Goal: Task Accomplishment & Management: Complete application form

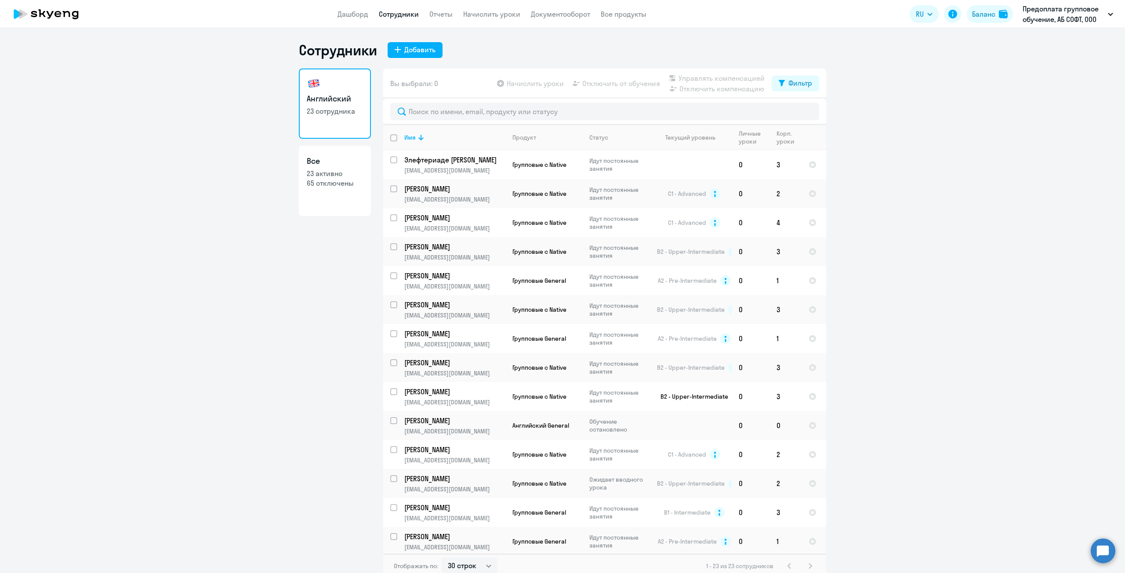
select select "30"
click at [409, 48] on div "Добавить" at bounding box center [419, 49] width 31 height 11
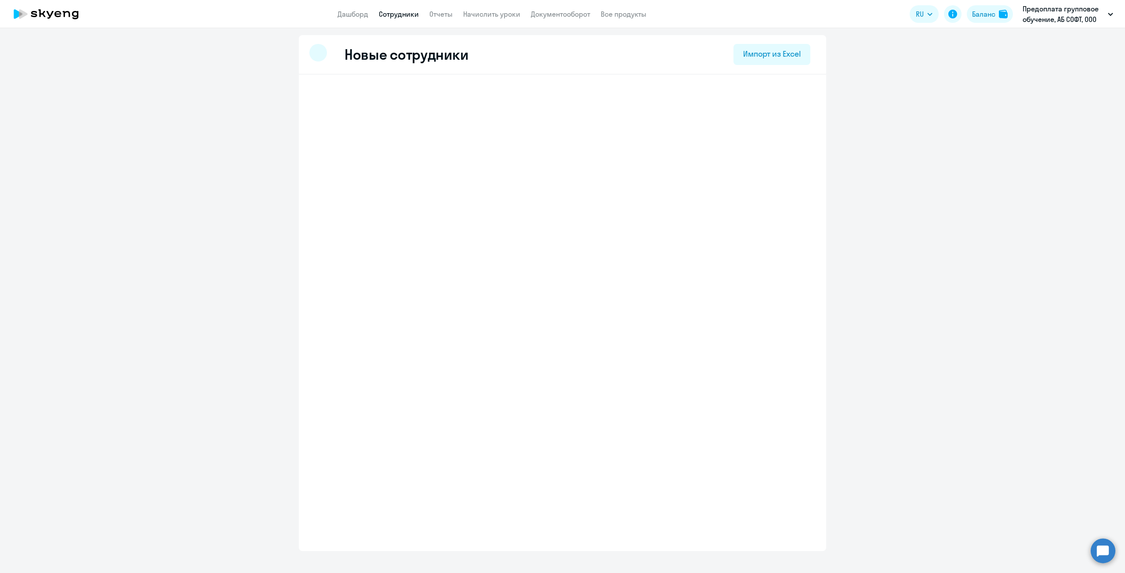
select select "english_adult_not_native_speaker"
select select "3"
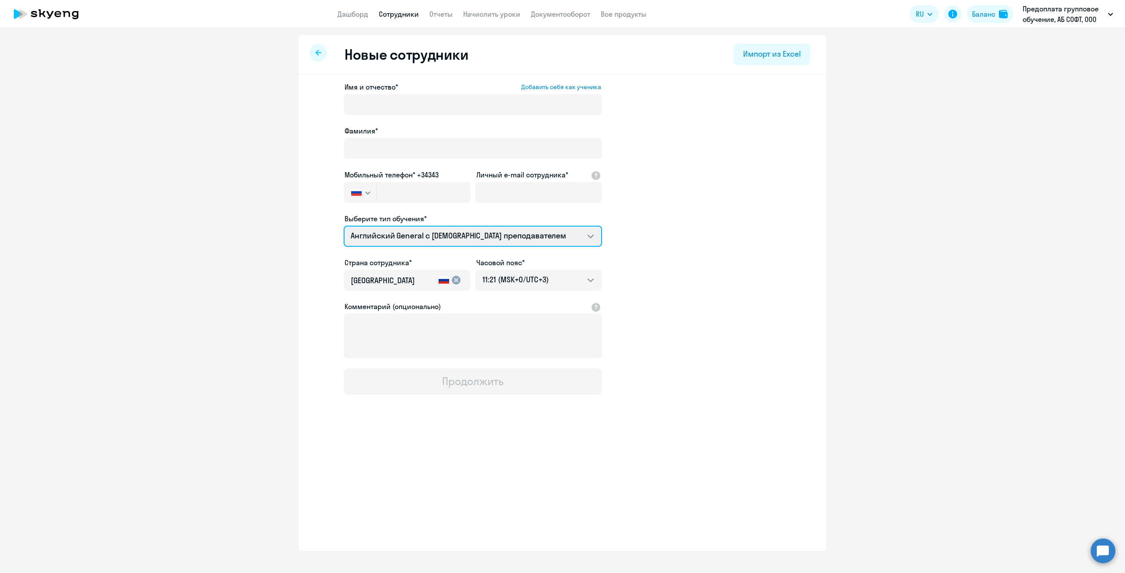
click at [587, 238] on select "Английский General с [DEMOGRAPHIC_DATA] преподавателем Английский General с [DE…" at bounding box center [473, 236] width 258 height 21
click at [344, 226] on select "Английский General с [DEMOGRAPHIC_DATA] преподавателем Английский General с [DE…" at bounding box center [473, 236] width 258 height 21
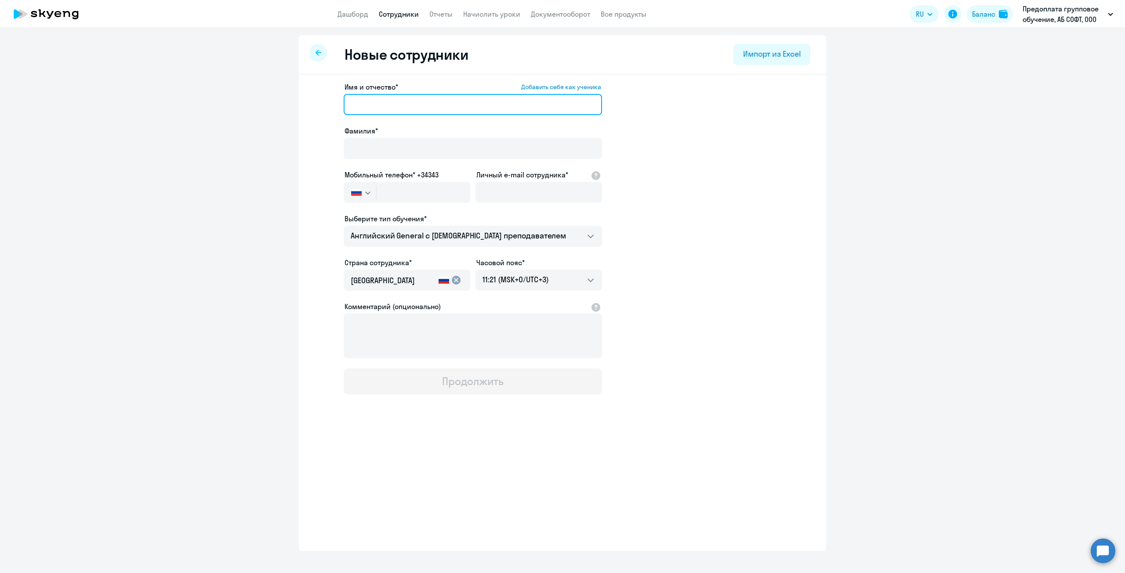
click at [394, 106] on input "Имя и отчество* Добавить себя как ученика" at bounding box center [473, 104] width 258 height 21
drag, startPoint x: 416, startPoint y: 109, endPoint x: 380, endPoint y: 108, distance: 35.6
click at [380, 108] on input "[PERSON_NAME]" at bounding box center [473, 104] width 258 height 21
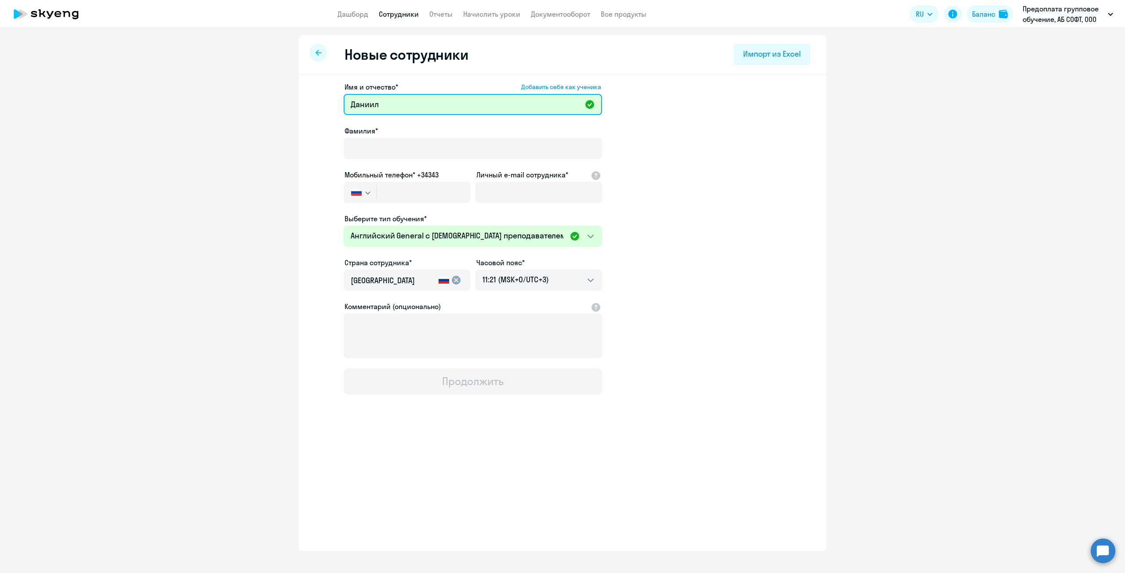
click at [421, 100] on input "Даниил" at bounding box center [473, 104] width 258 height 21
type input "[PERSON_NAME]"
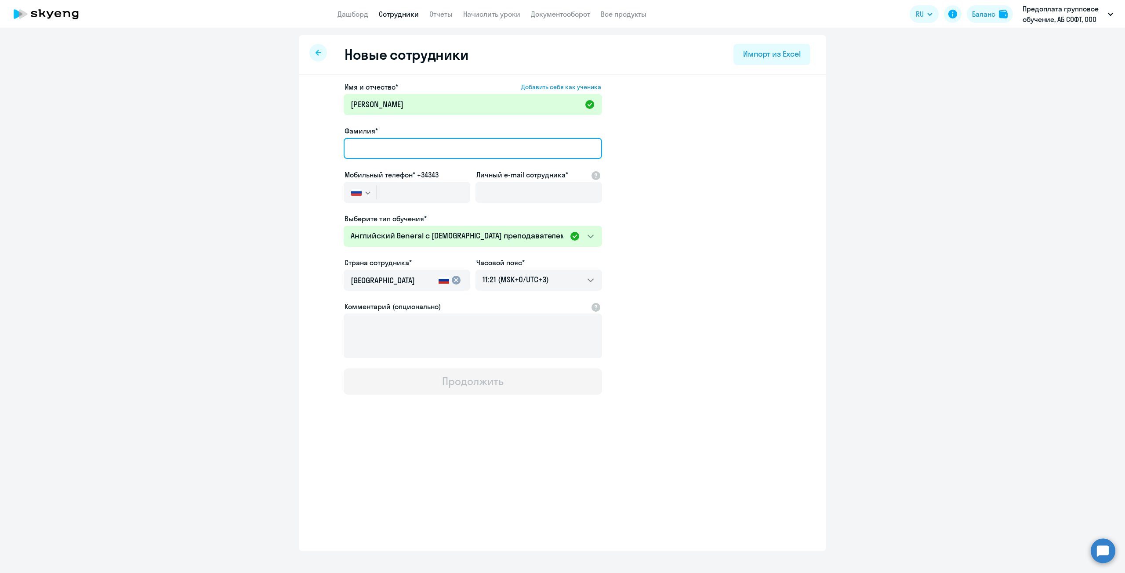
click at [380, 152] on input "Фамилия*" at bounding box center [473, 148] width 258 height 21
type input "[PERSON_NAME]"
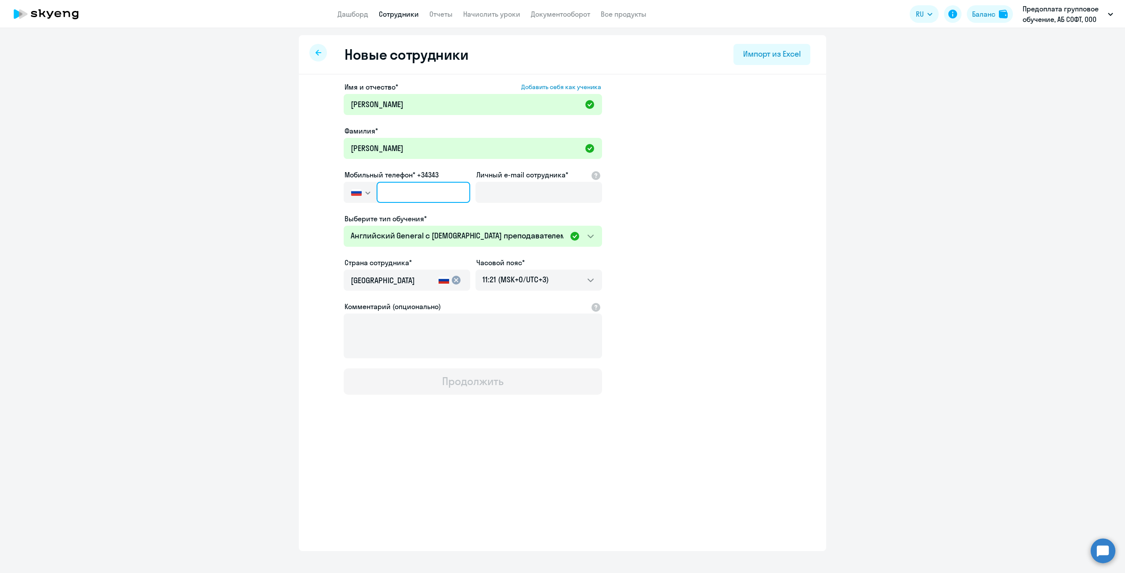
click at [387, 197] on input "text" at bounding box center [424, 192] width 94 height 21
type input "[PHONE_NUMBER]"
click at [501, 194] on input "Личный e-mail сотрудника*" at bounding box center [538, 192] width 127 height 21
paste input "[EMAIL_ADDRESS][DOMAIN_NAME]"
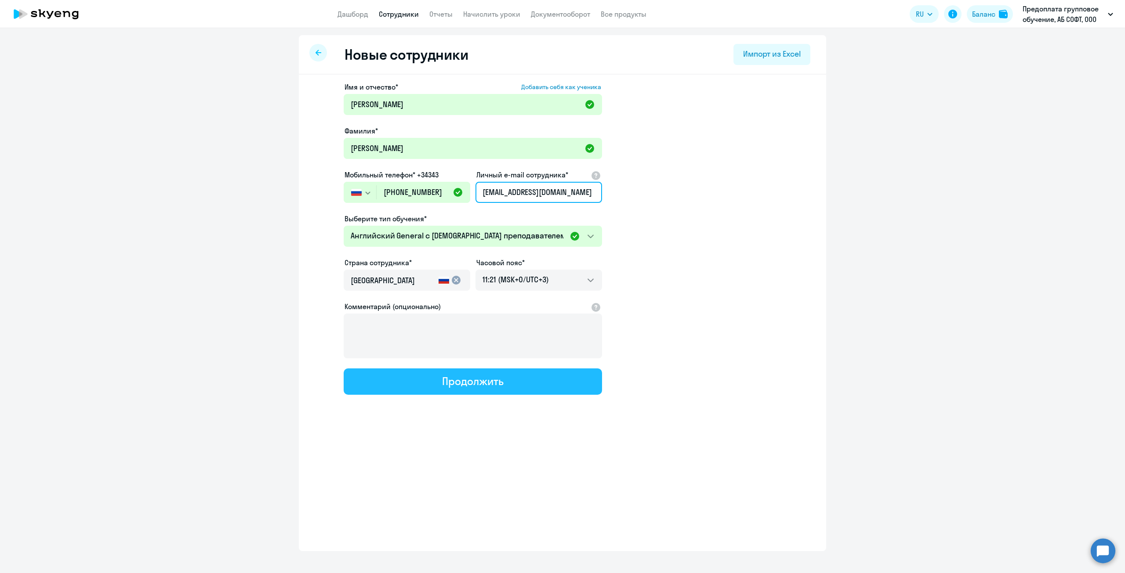
type input "[EMAIL_ADDRESS][DOMAIN_NAME]"
click at [483, 382] on div "Продолжить" at bounding box center [472, 381] width 61 height 14
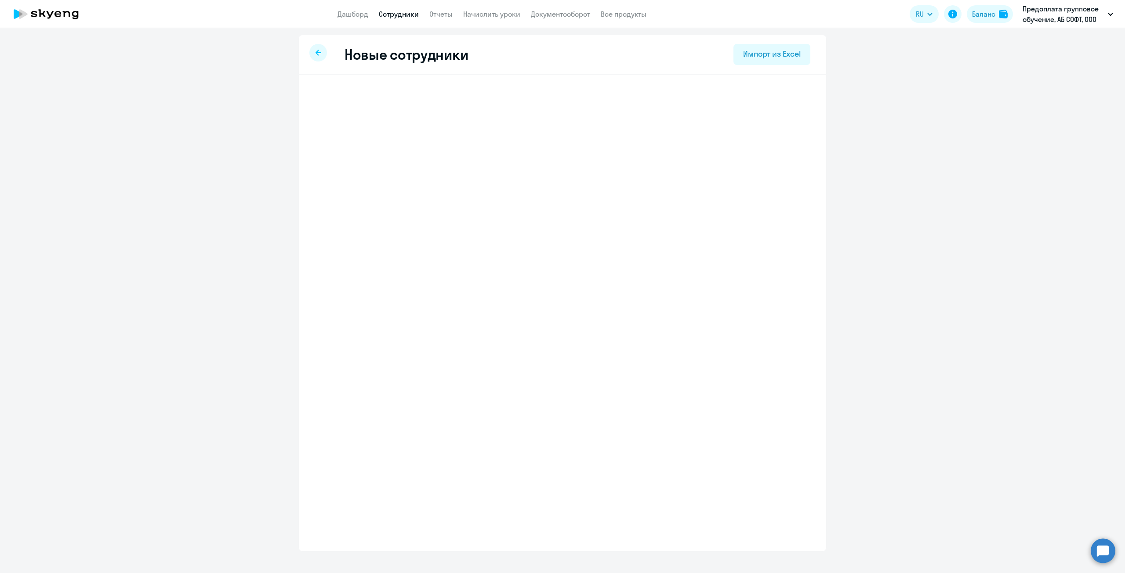
select select "english_adult_not_native_speaker"
select select "3"
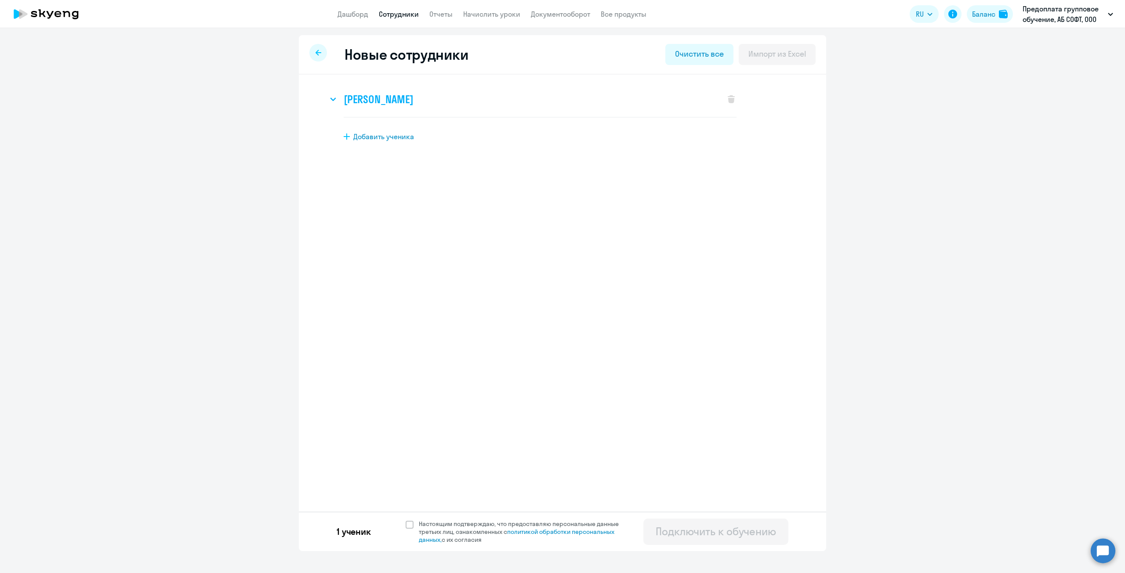
click at [332, 102] on svg-icon at bounding box center [333, 99] width 11 height 11
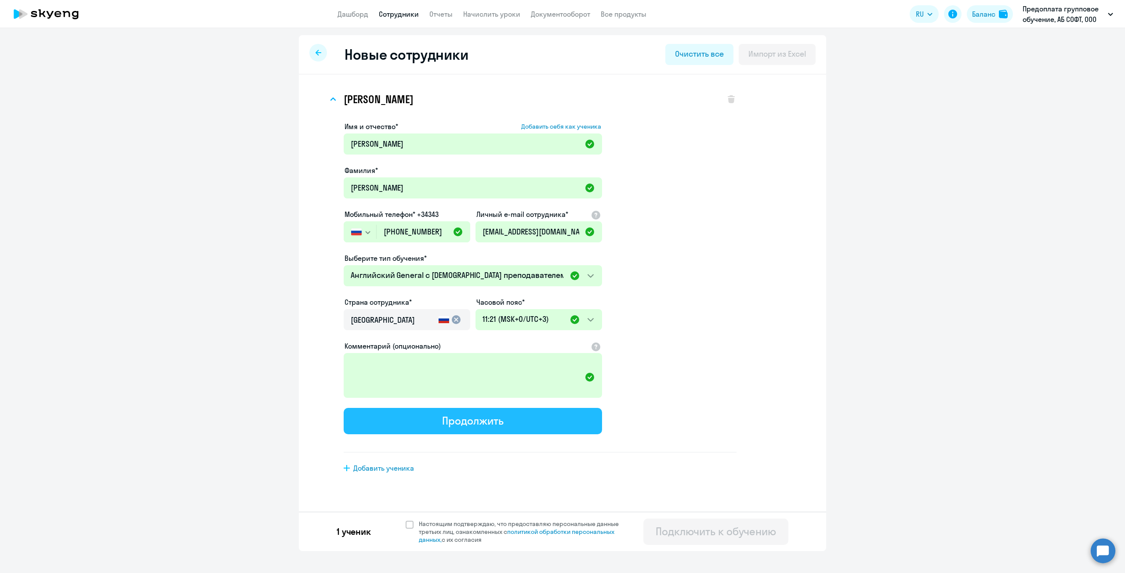
click at [488, 422] on div "Продолжить" at bounding box center [472, 421] width 61 height 14
select select "english_adult_not_native_speaker"
select select "3"
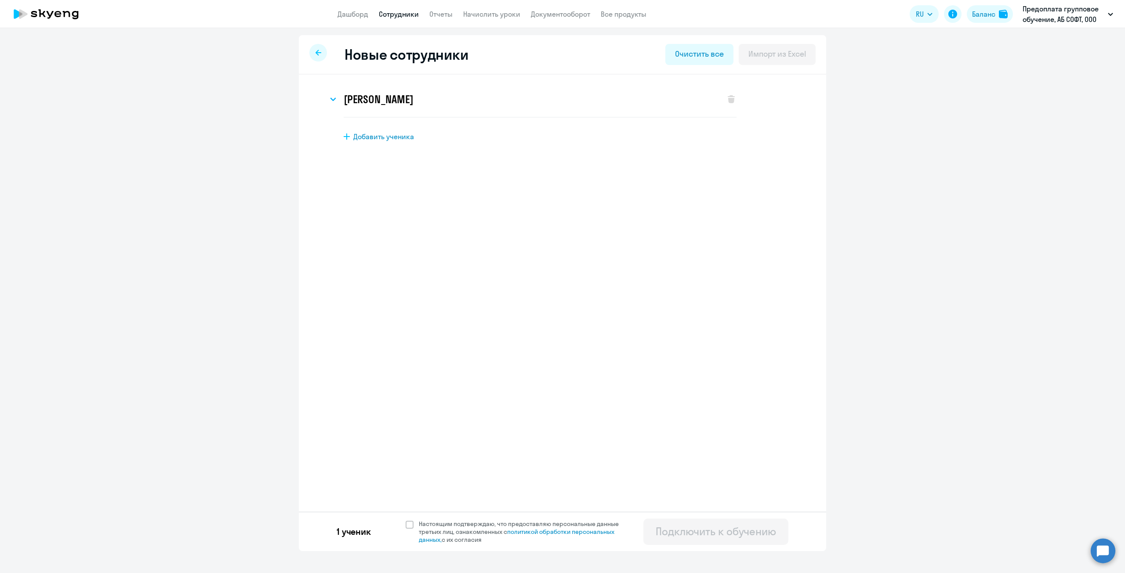
click at [317, 48] on div at bounding box center [318, 53] width 18 height 18
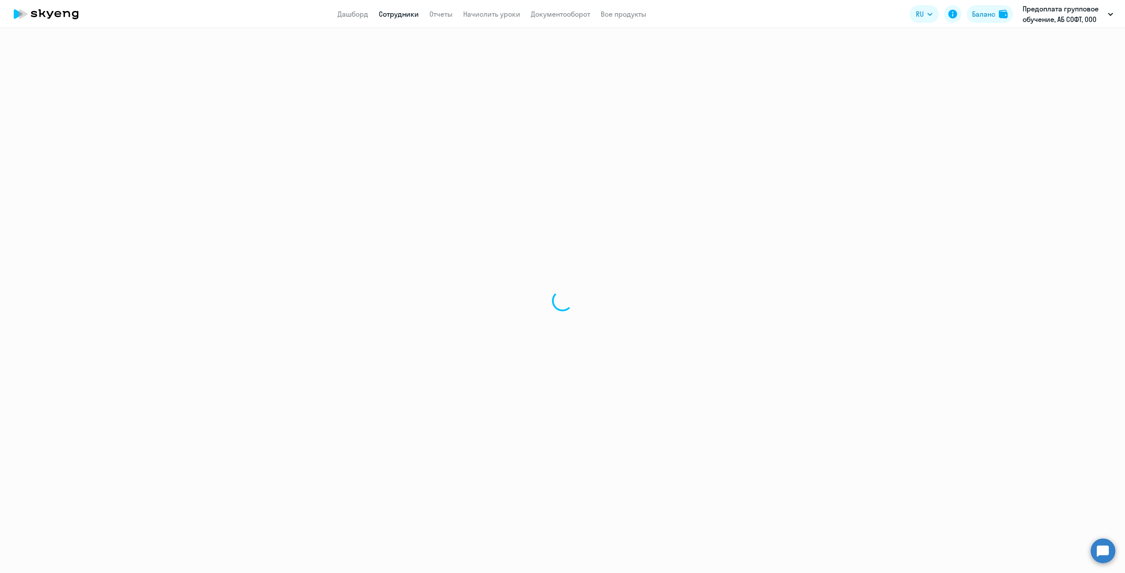
select select "30"
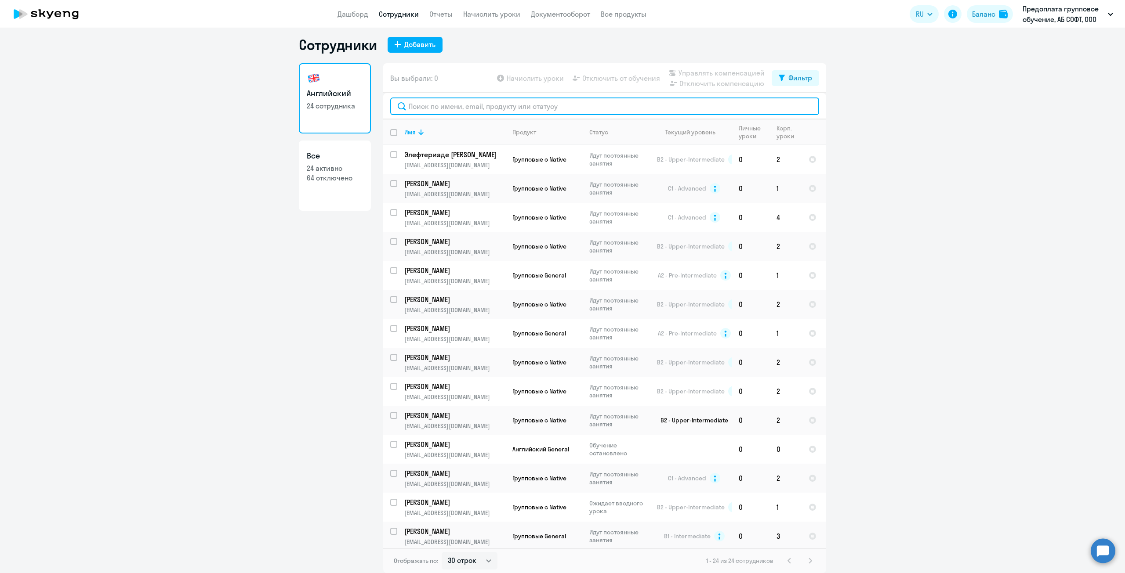
click at [454, 107] on input "text" at bounding box center [604, 107] width 429 height 18
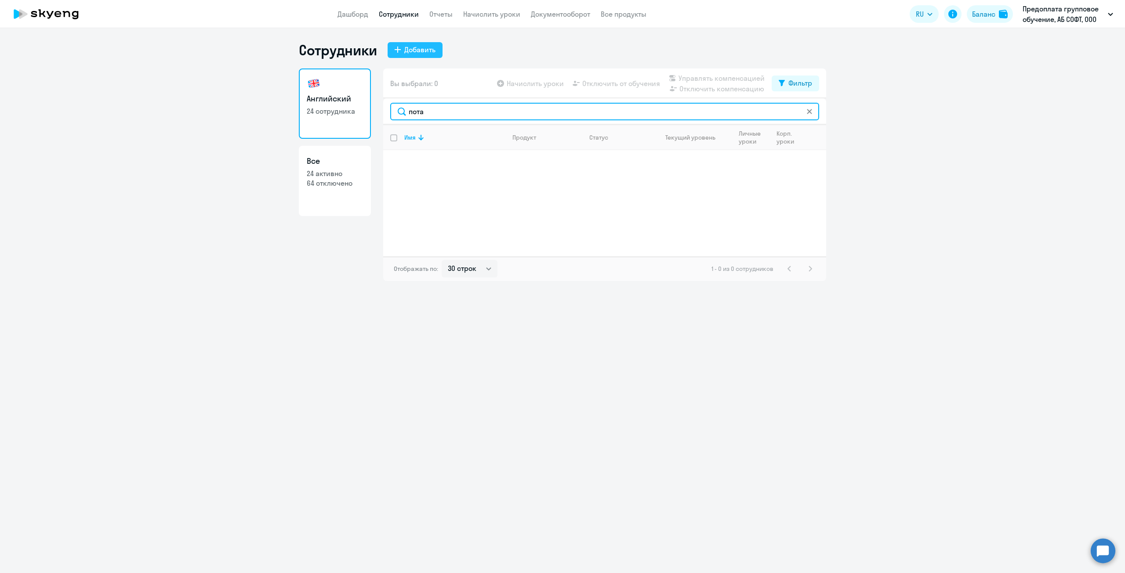
type input "пота"
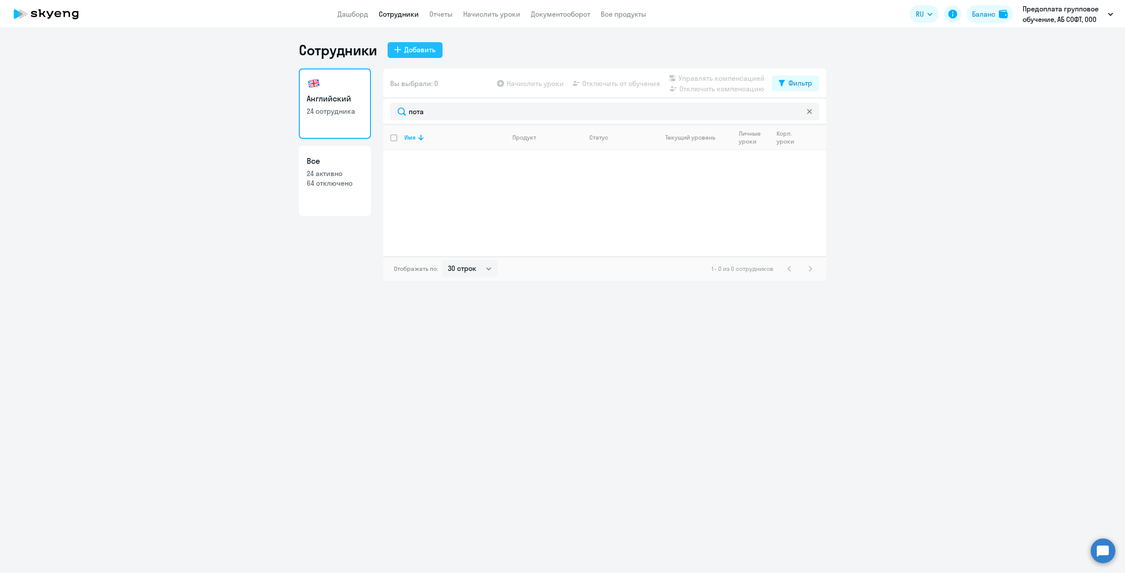
click at [415, 48] on div "Добавить" at bounding box center [419, 49] width 31 height 11
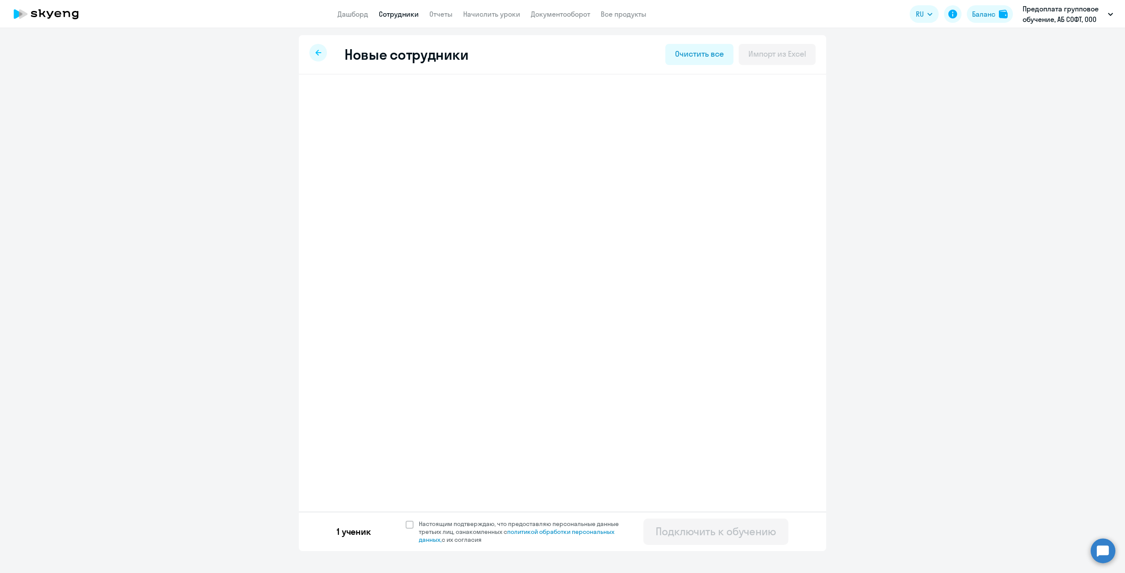
select select "english_adult_not_native_speaker"
select select "3"
click at [413, 98] on h3 "[PERSON_NAME]" at bounding box center [378, 99] width 69 height 14
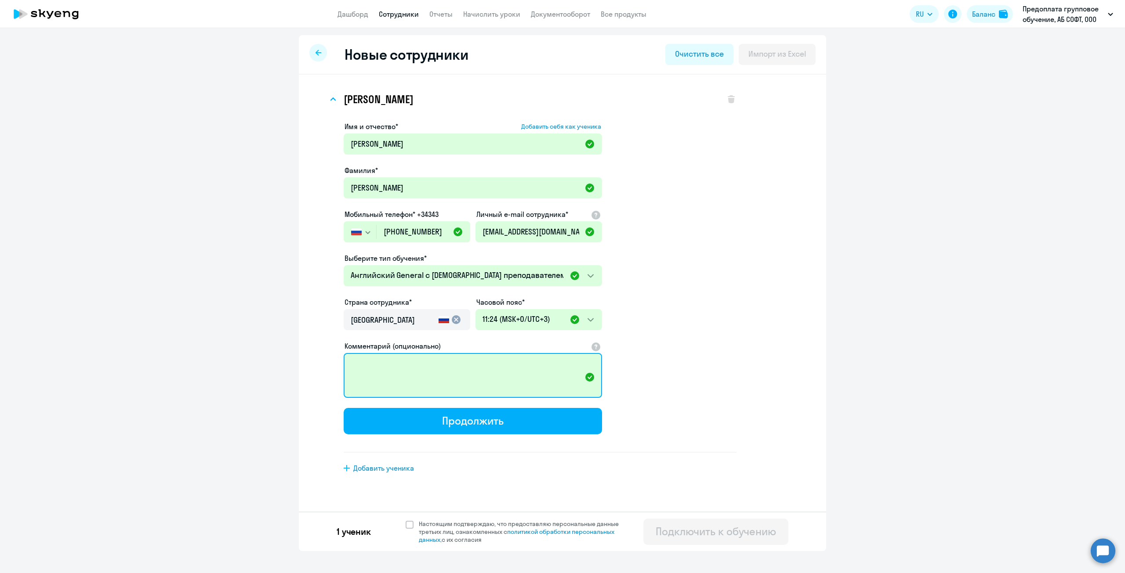
click at [422, 366] on textarea "Комментарий (опционально)" at bounding box center [473, 375] width 258 height 45
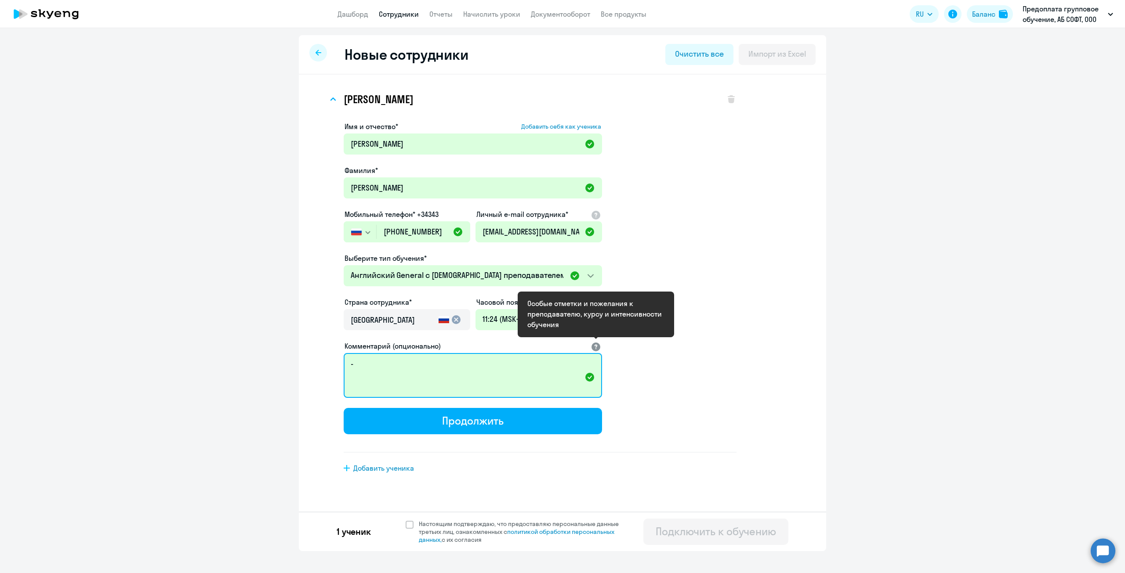
type textarea "-"
click at [597, 346] on div at bounding box center [596, 346] width 11 height 11
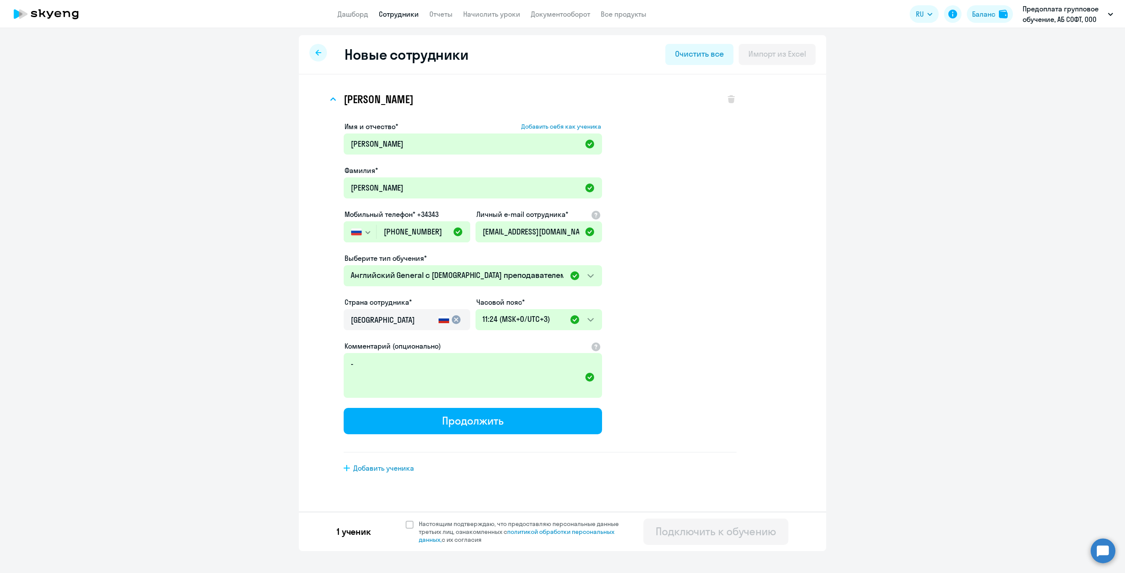
click at [665, 375] on app-new-student-form "Имя и отчество* Добавить себя как ученика [PERSON_NAME]* [PERSON_NAME] Мобильны…" at bounding box center [540, 287] width 393 height 332
click at [526, 421] on button "Продолжить" at bounding box center [473, 421] width 258 height 26
select select "english_adult_not_native_speaker"
select select "3"
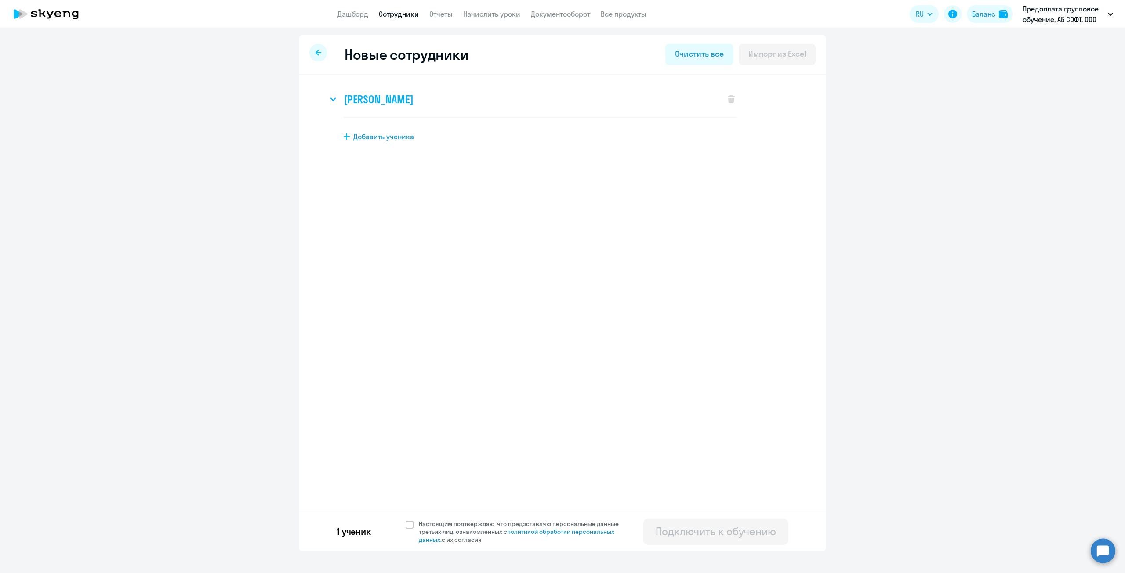
click at [333, 101] on svg-icon at bounding box center [333, 99] width 11 height 11
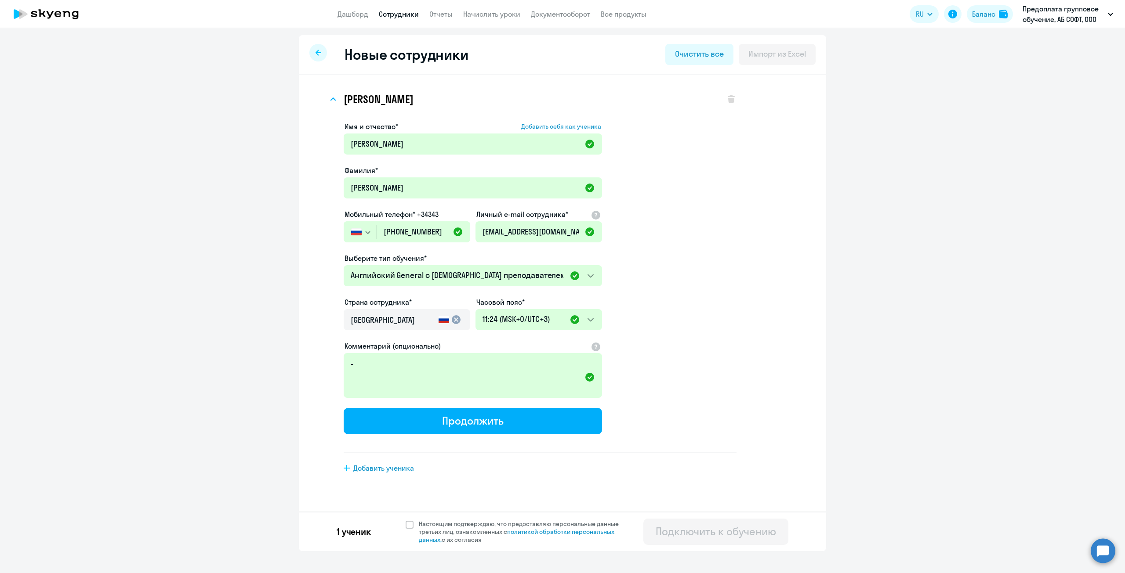
click at [737, 326] on div "[PERSON_NAME] Имя и отчество* Добавить себя как ученика [PERSON_NAME]* [PERSON_…" at bounding box center [562, 267] width 499 height 371
click at [410, 526] on span at bounding box center [410, 525] width 8 height 8
click at [406, 520] on input "Настоящим подтверждаю, что предоставляю персональные данные третьих лиц, ознако…" at bounding box center [405, 520] width 0 height 0
checkbox input "true"
click at [715, 536] on div "Подключить к обучению" at bounding box center [716, 532] width 120 height 14
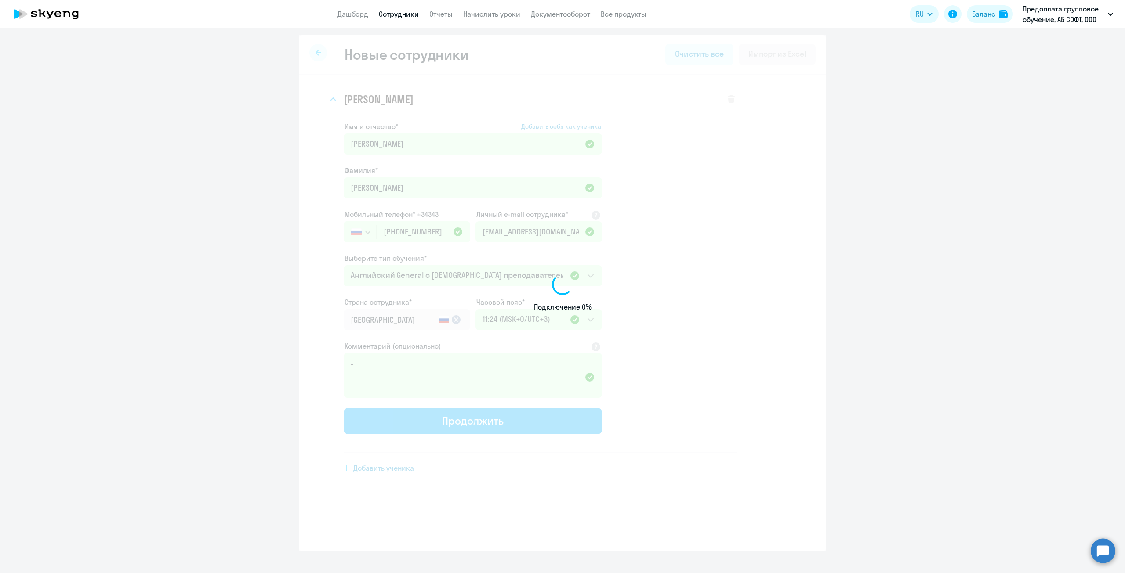
select select "english_adult_not_native_speaker"
select select "3"
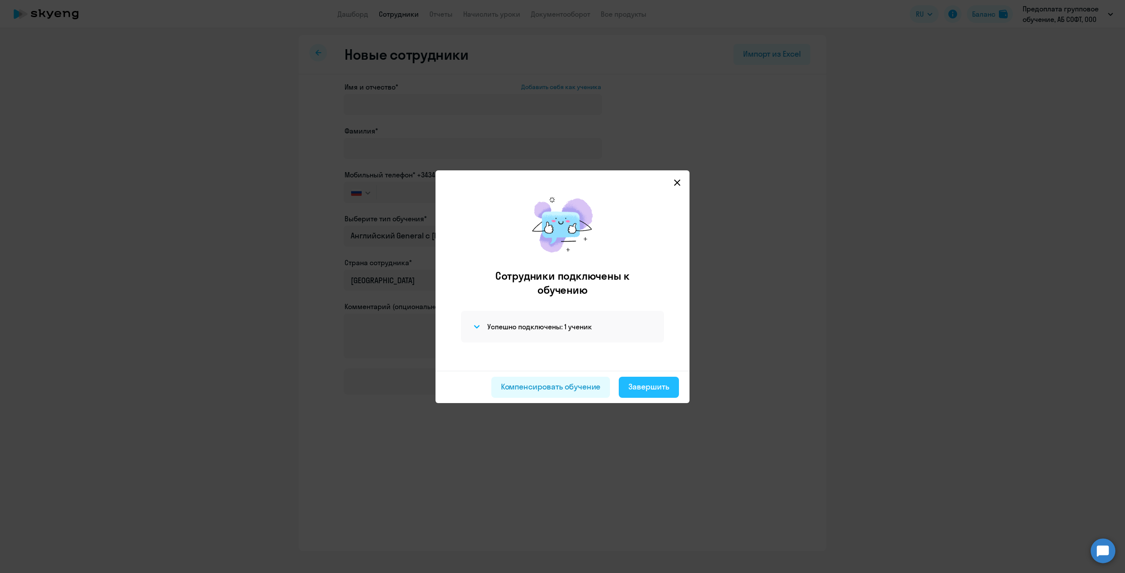
click at [652, 391] on div "Завершить" at bounding box center [648, 386] width 41 height 11
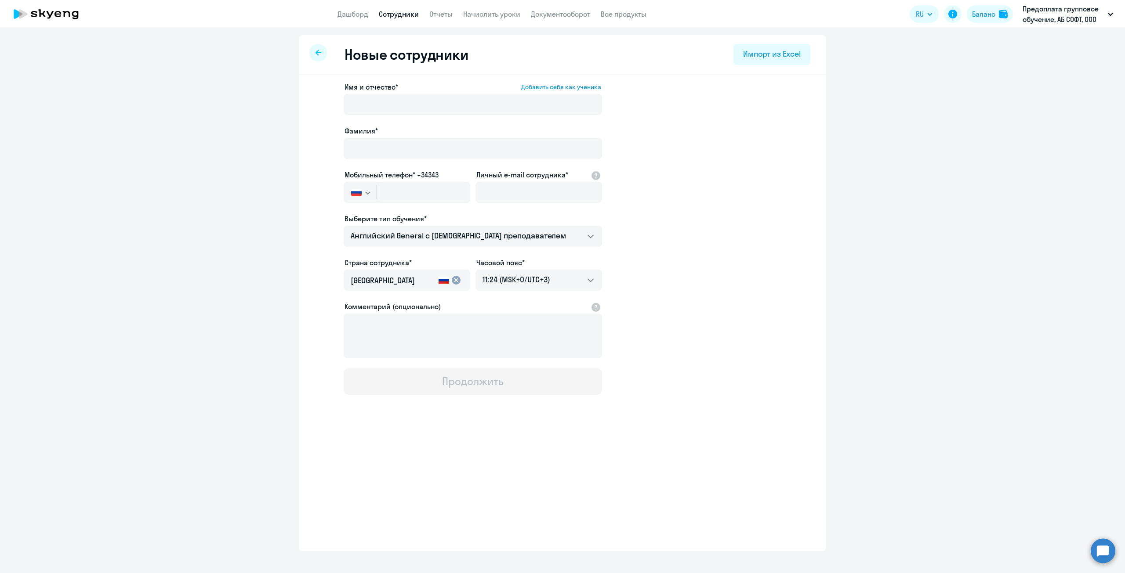
select select "30"
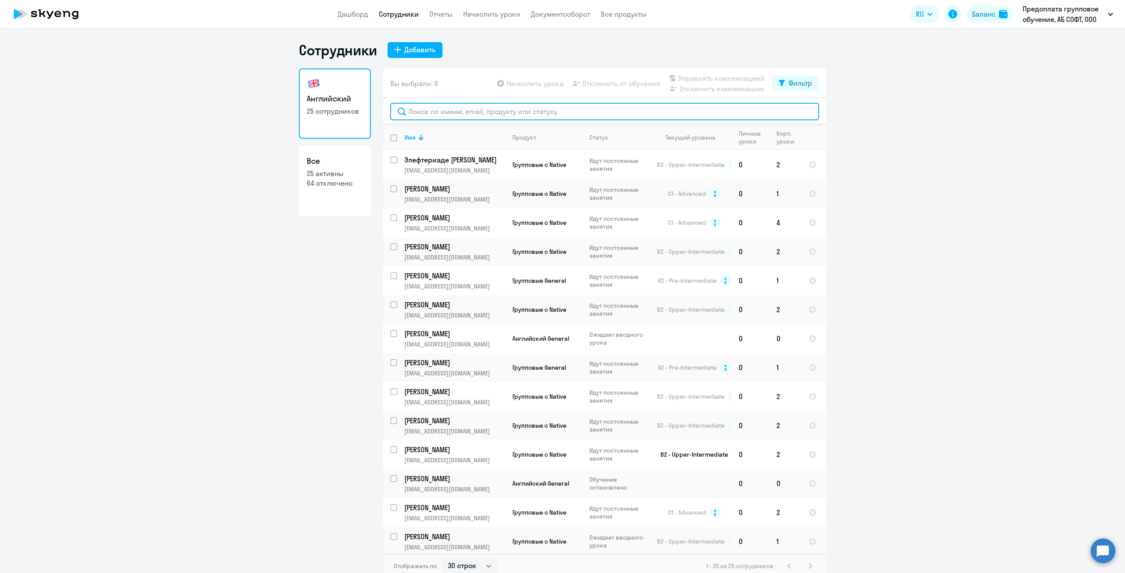
click at [447, 108] on input "text" at bounding box center [604, 112] width 429 height 18
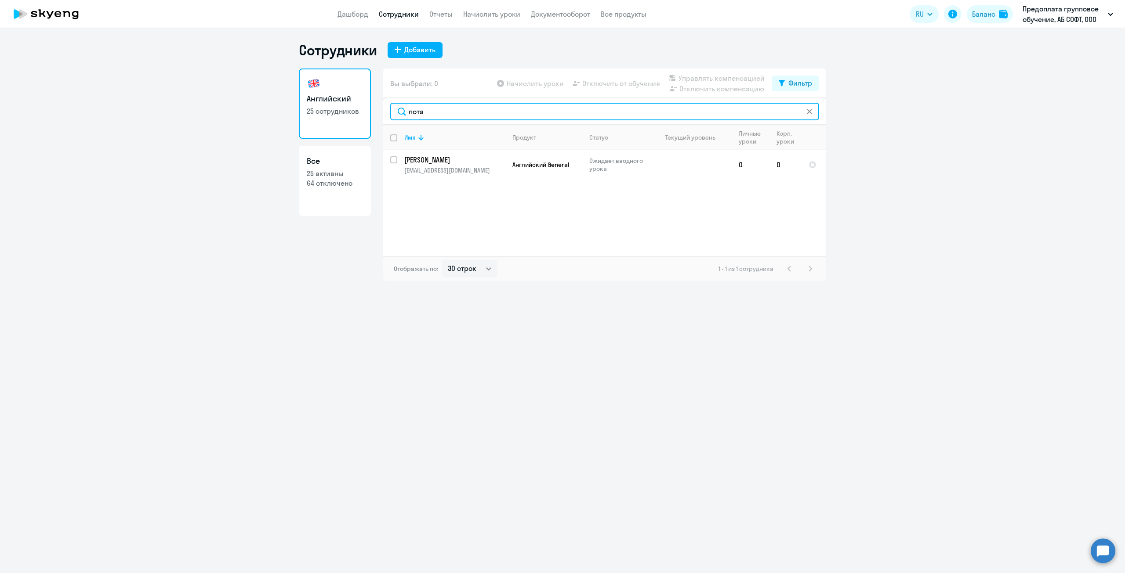
type input "пота"
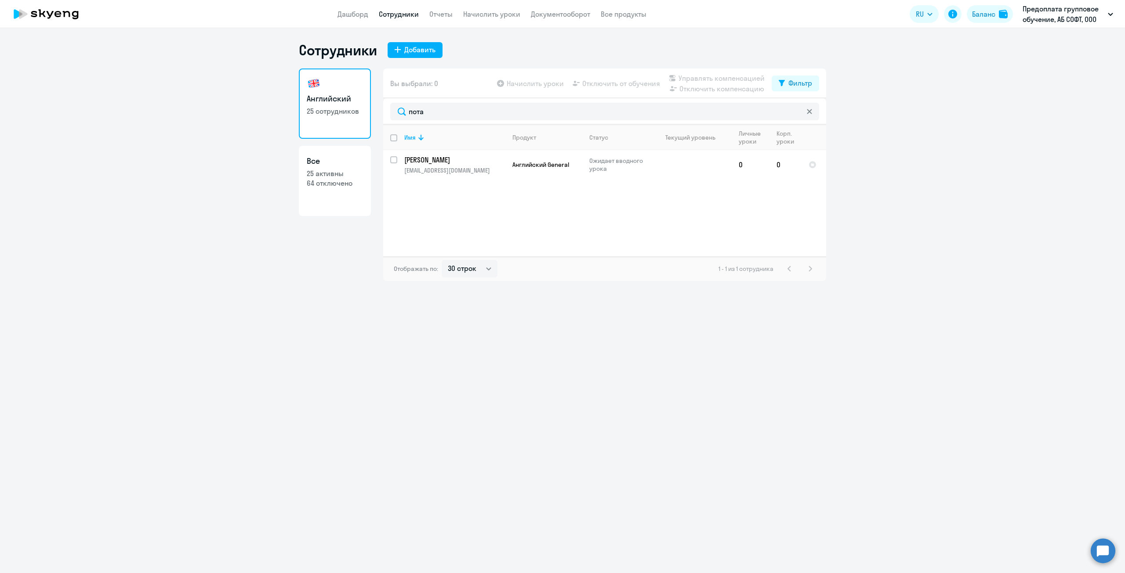
click at [810, 112] on icon at bounding box center [809, 111] width 5 height 5
